Goal: Information Seeking & Learning: Learn about a topic

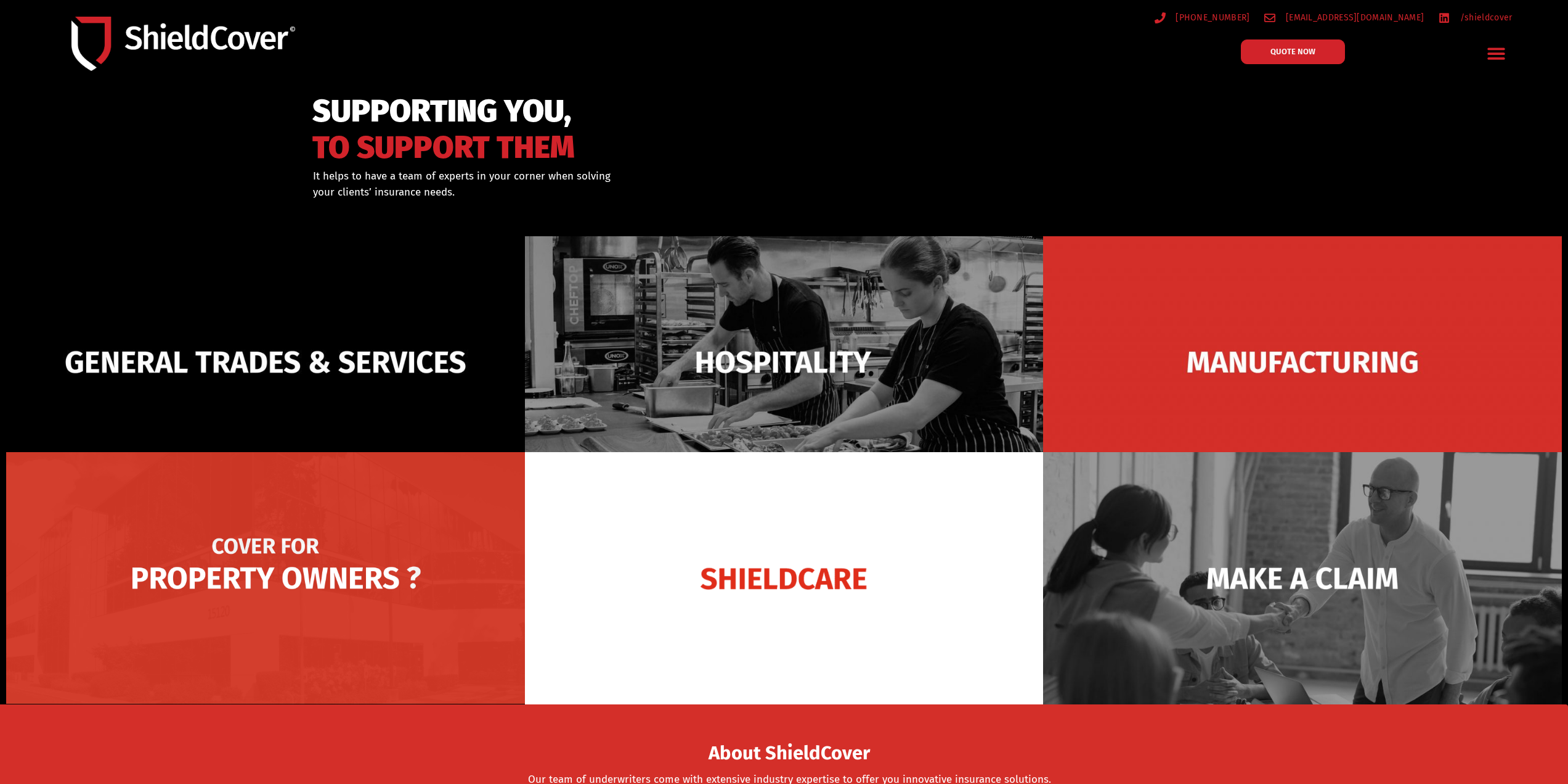
click at [260, 577] on img at bounding box center [266, 578] width 519 height 252
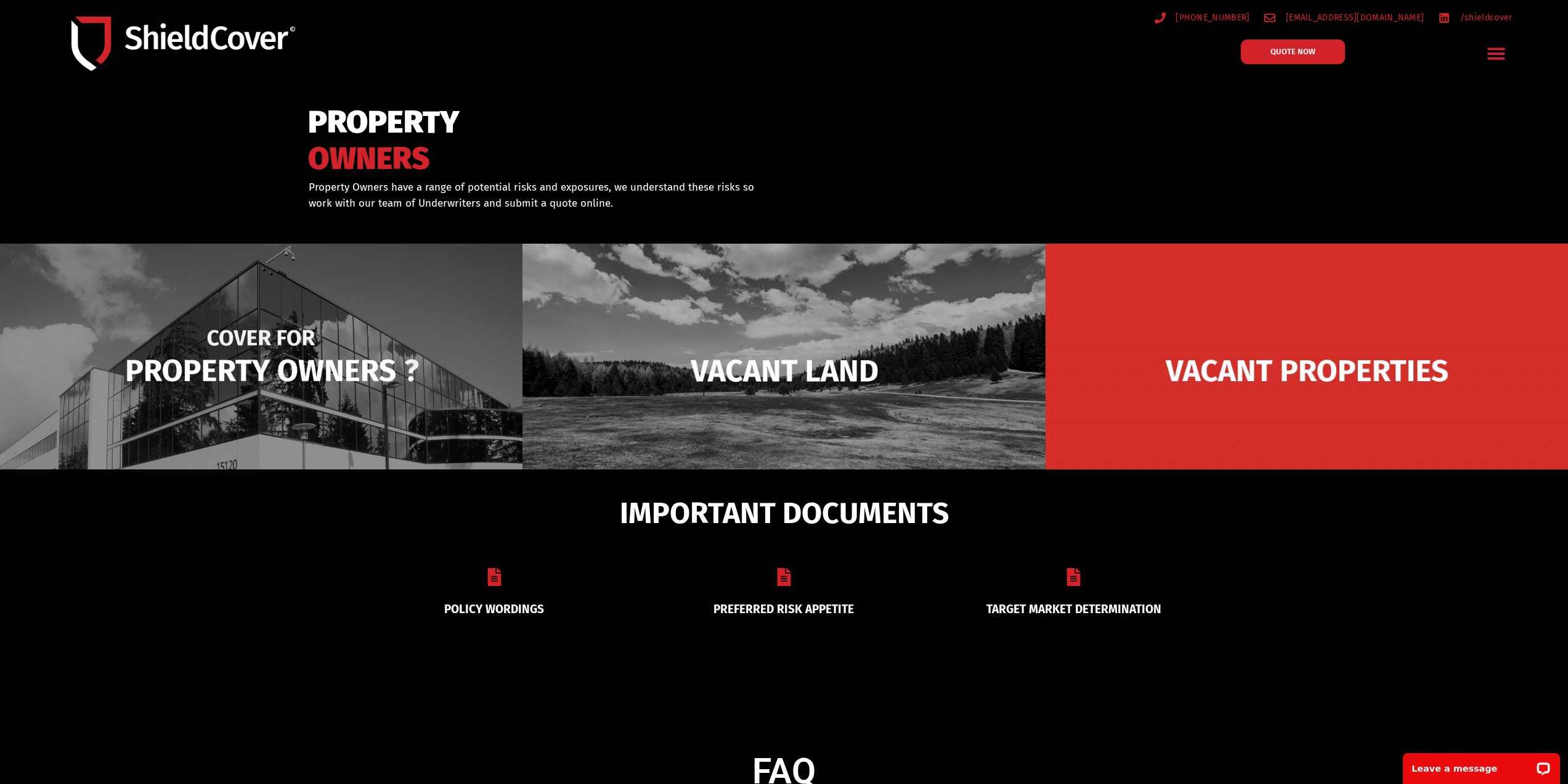
click at [298, 399] on img at bounding box center [261, 371] width 522 height 254
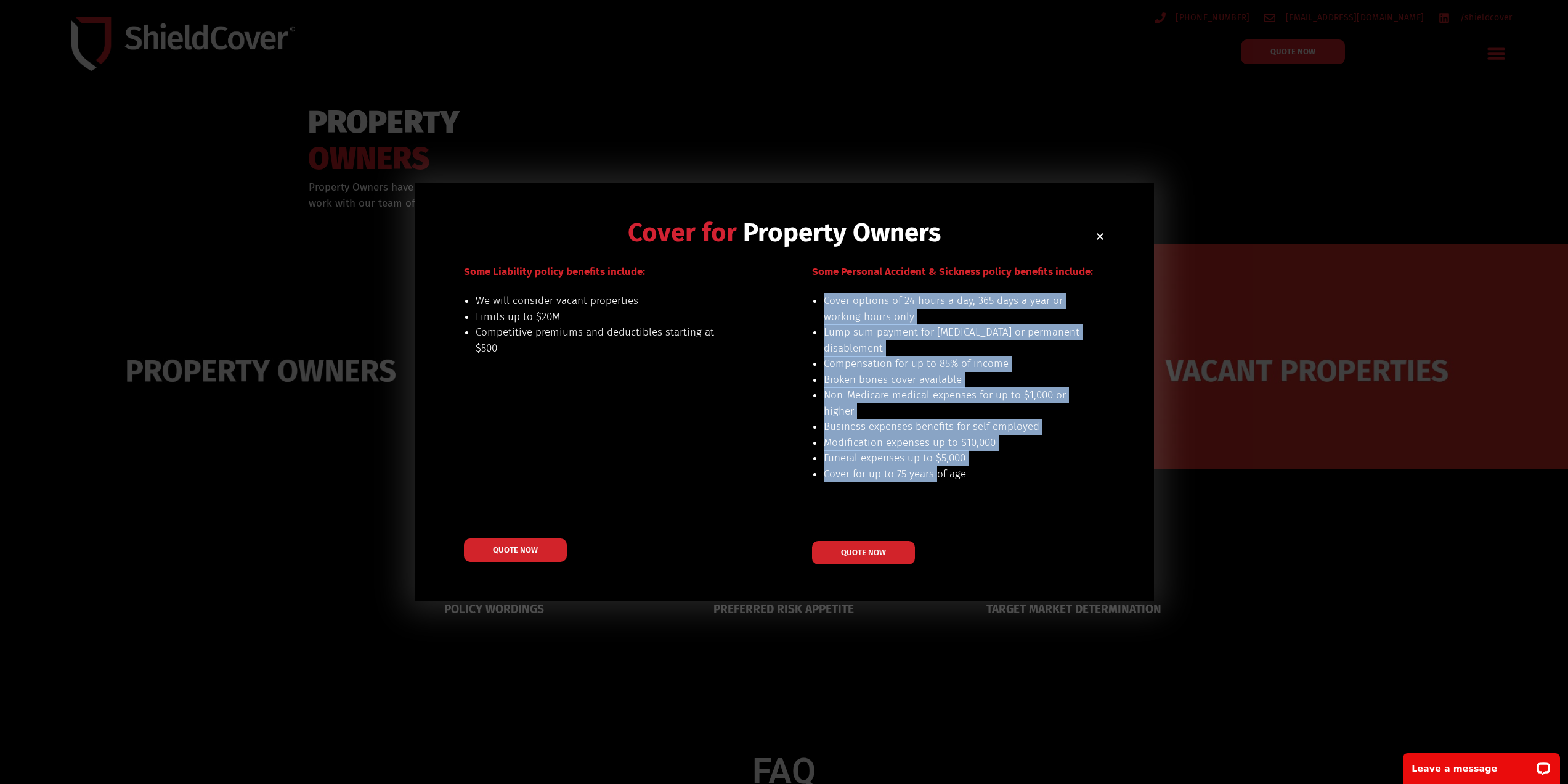
drag, startPoint x: 819, startPoint y: 298, endPoint x: 936, endPoint y: 471, distance: 208.8
click at [936, 471] on div "Cover options of 24 hours a day, 365 days a year or working hours only Lump sum…" at bounding box center [936, 395] width 288 height 204
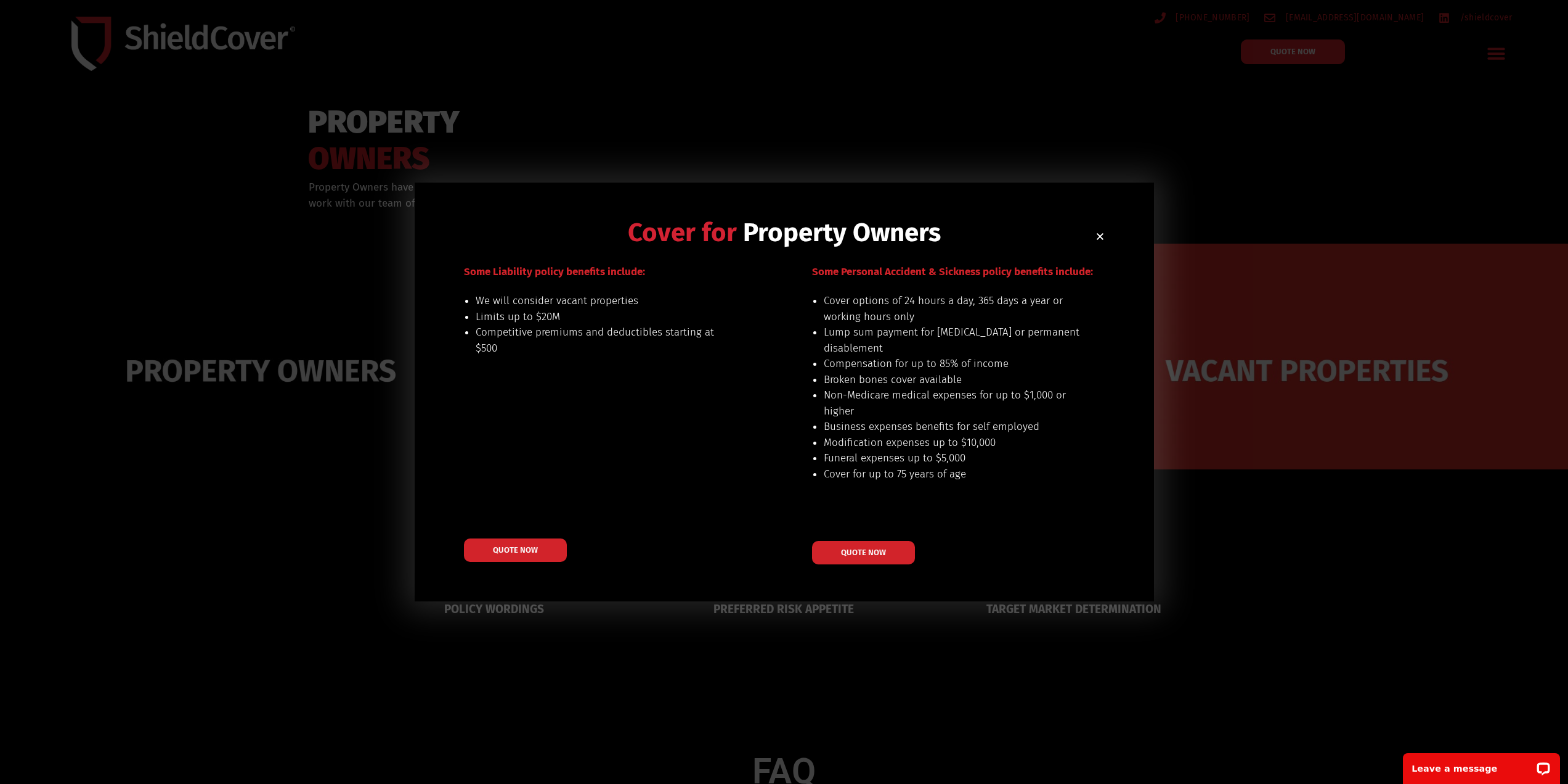
click at [727, 415] on div "Some Liability policy benefits include: We will consider vacant properties Limi…" at bounding box center [607, 414] width 288 height 301
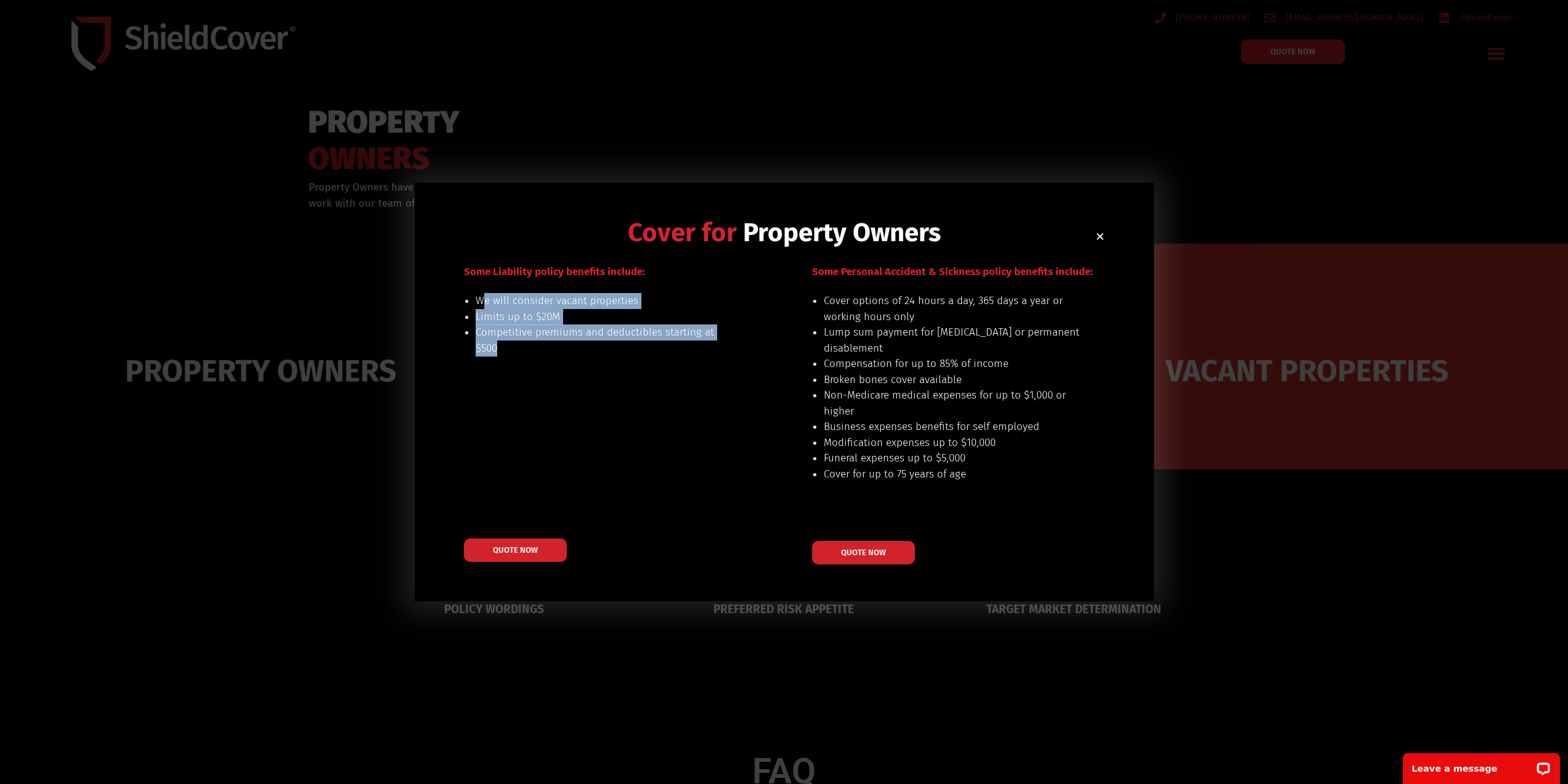
drag, startPoint x: 482, startPoint y: 295, endPoint x: 534, endPoint y: 345, distance: 72.1
click at [534, 344] on ul "We will consider vacant properties Limits up to $20M Competitive premiums and d…" at bounding box center [604, 324] width 257 height 63
click at [536, 346] on li "Competitive premiums and deductibles starting at $500" at bounding box center [604, 340] width 257 height 32
click at [486, 319] on li "Limits up to $20M" at bounding box center [604, 316] width 257 height 16
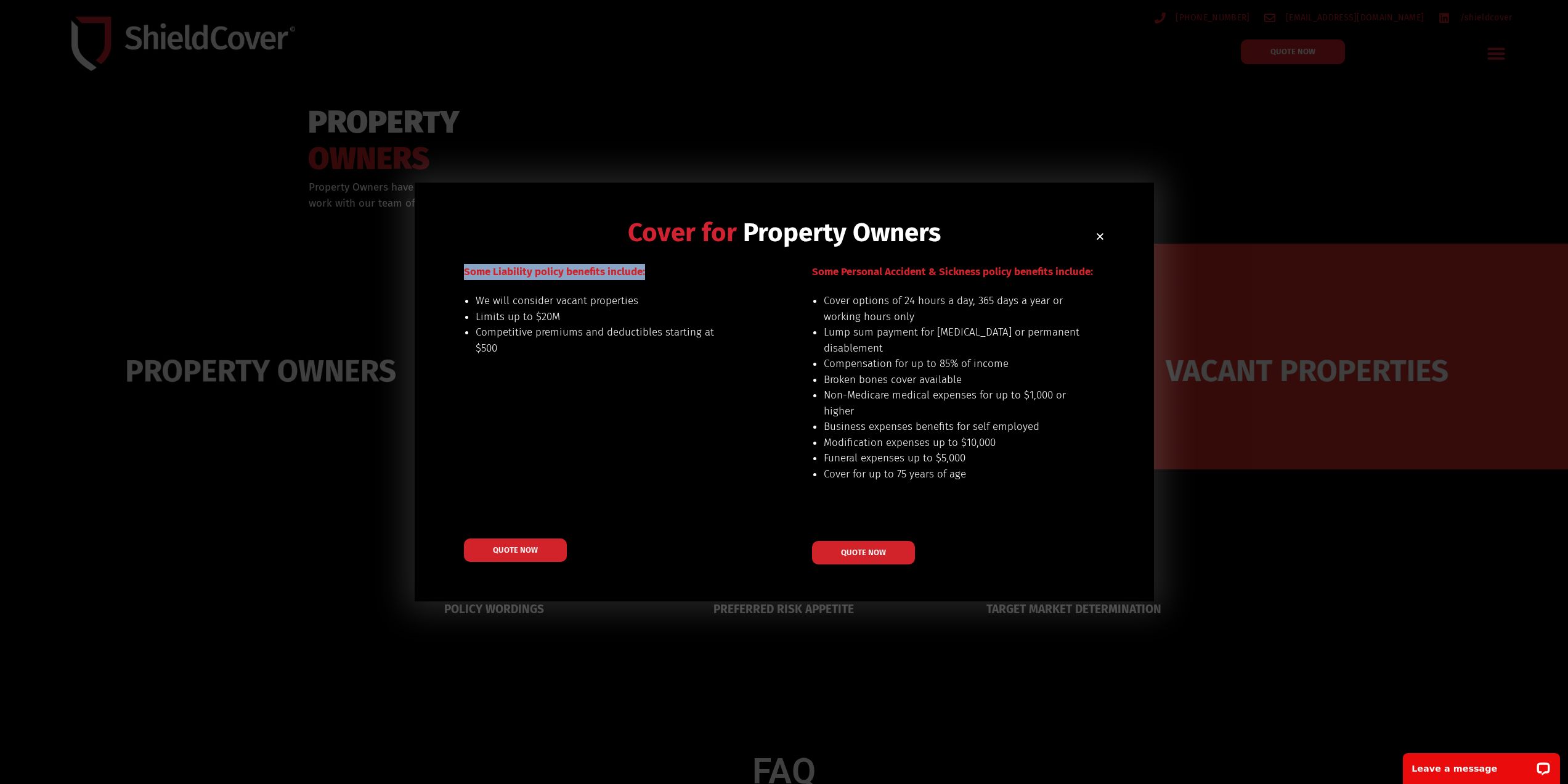
drag, startPoint x: 464, startPoint y: 272, endPoint x: 680, endPoint y: 282, distance: 216.2
click at [680, 282] on div "Some Liability policy benefits include:" at bounding box center [607, 280] width 288 height 32
drag, startPoint x: 819, startPoint y: 276, endPoint x: 1183, endPoint y: 299, distance: 364.7
click at [1183, 299] on div "Cover for Property Owners Our preferred risks include: buildings up to $20M val…" at bounding box center [784, 392] width 1568 height 784
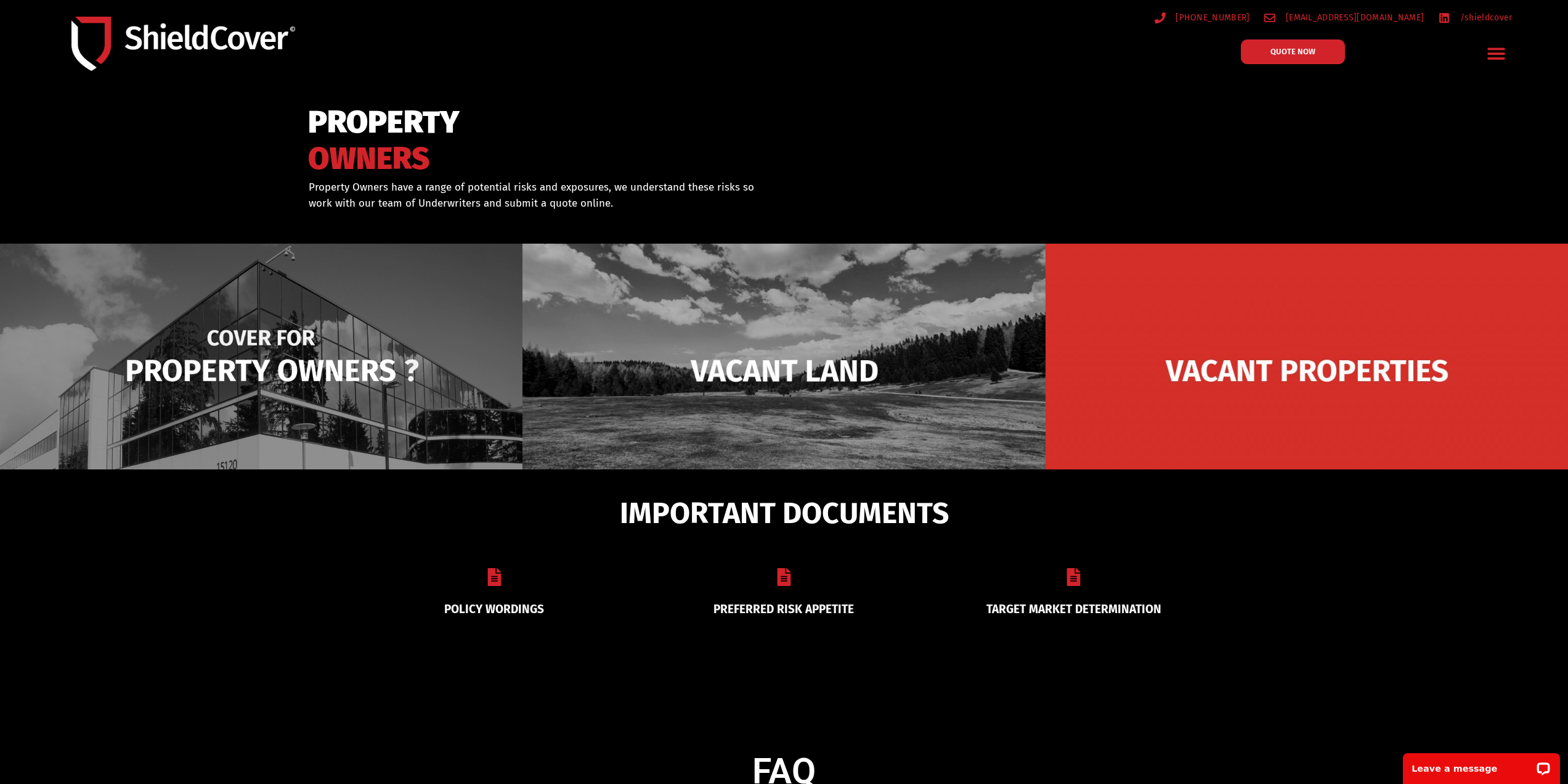
click at [361, 346] on img at bounding box center [261, 371] width 522 height 254
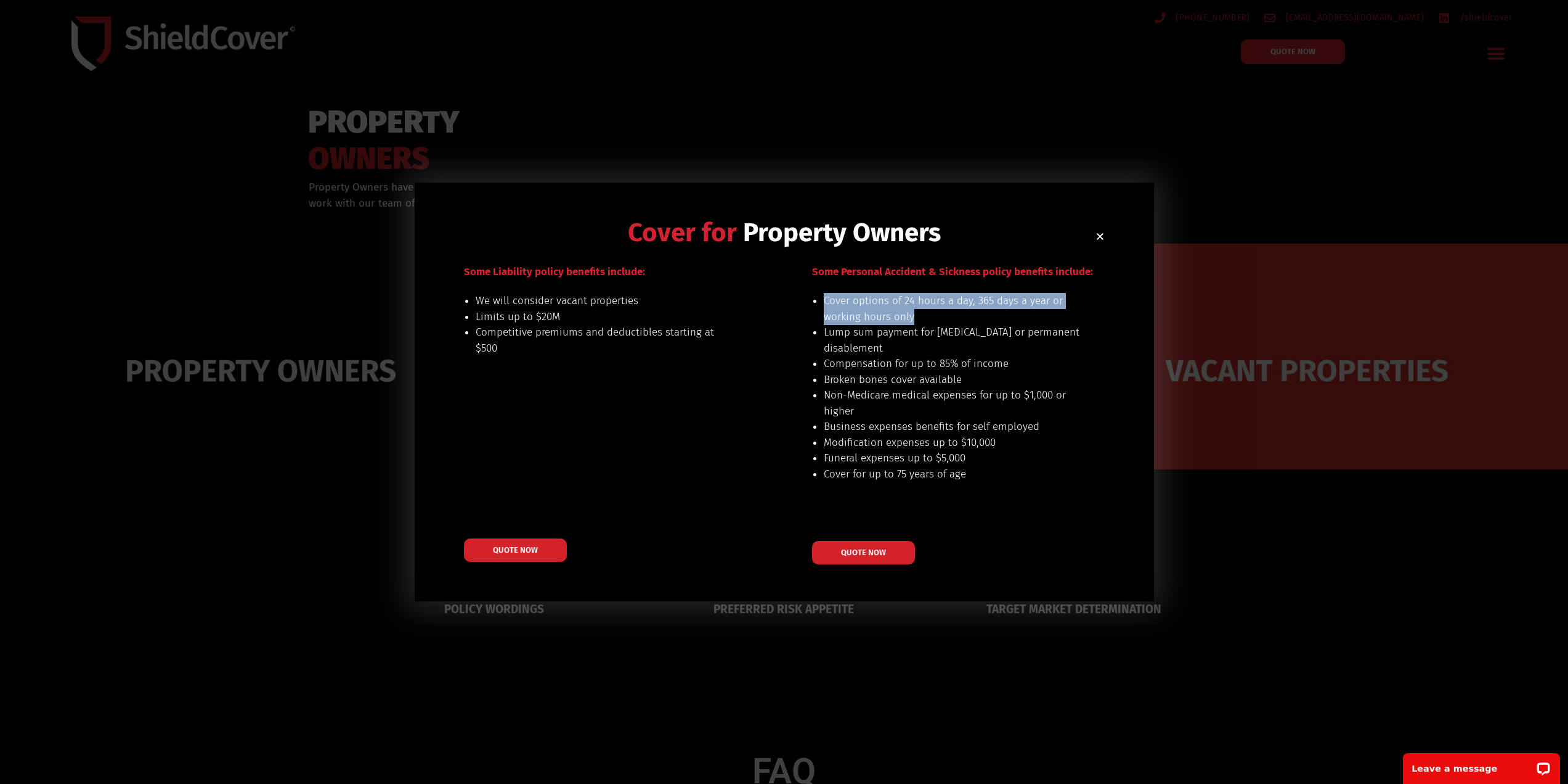
drag, startPoint x: 823, startPoint y: 299, endPoint x: 922, endPoint y: 319, distance: 101.0
click at [914, 315] on div "Cover options of 24 hours a day, 365 days a year or working hours only Lump sum…" at bounding box center [936, 395] width 288 height 204
click at [1103, 231] on h2 "Cover for Property Owners" at bounding box center [784, 232] width 641 height 26
click at [1099, 234] on icon "Close" at bounding box center [1100, 236] width 9 height 9
